Goal: Information Seeking & Learning: Learn about a topic

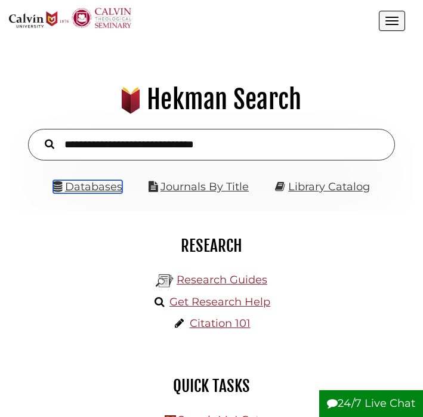
click at [94, 184] on link "Databases" at bounding box center [87, 186] width 69 height 13
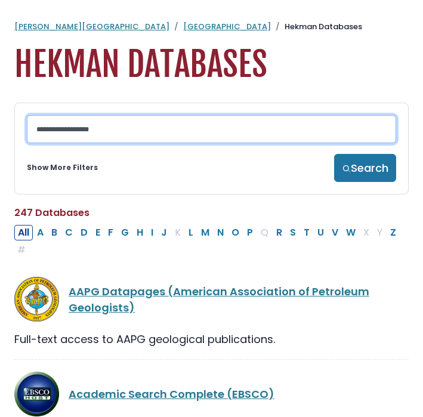
click at [85, 134] on input "Search database by title or keyword" at bounding box center [211, 129] width 369 height 28
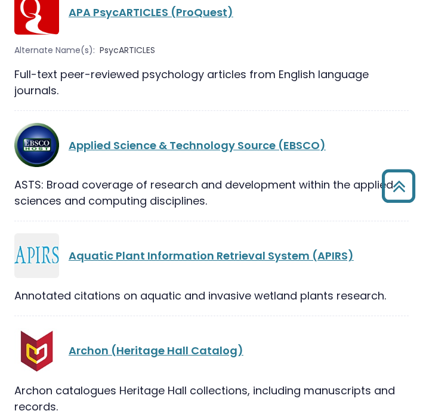
scroll to position [2222, 0]
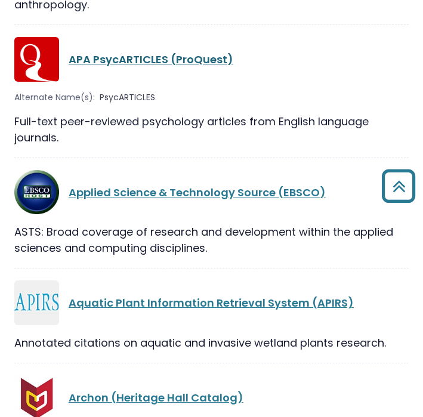
click at [135, 67] on link "APA PsycARTICLES (ProQuest)" at bounding box center [151, 59] width 165 height 15
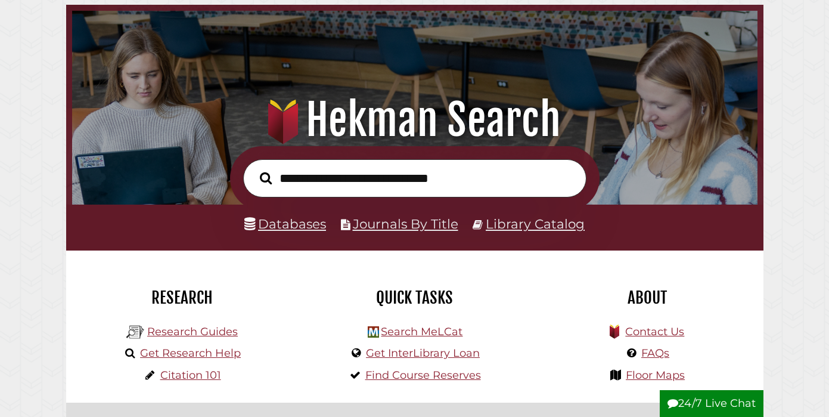
scroll to position [55, 0]
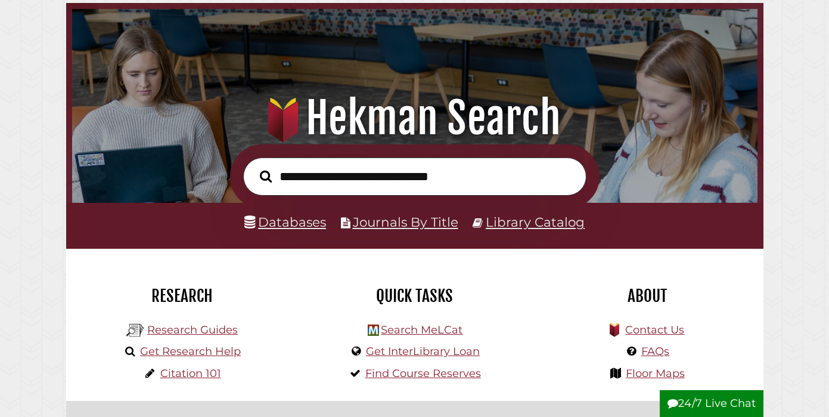
click at [381, 173] on input "text" at bounding box center [414, 176] width 343 height 39
type input "**********"
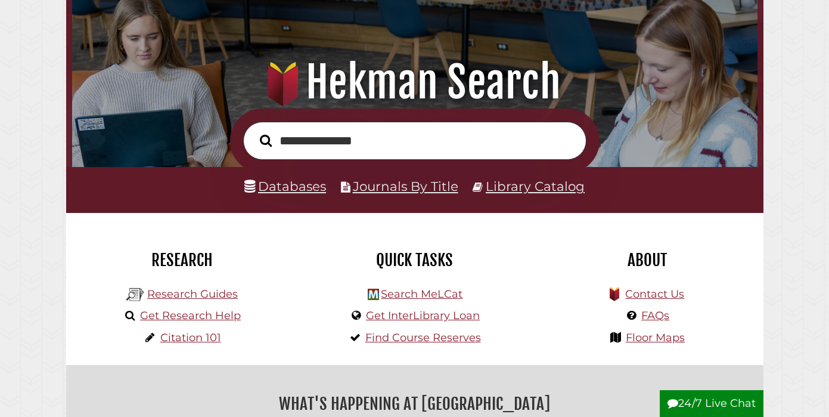
scroll to position [92, 0]
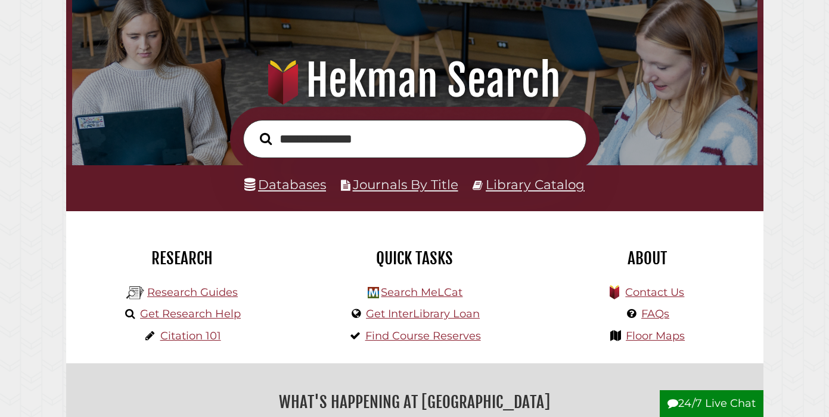
click at [254, 129] on button "Search" at bounding box center [266, 138] width 24 height 19
